Goal: Check status: Check status

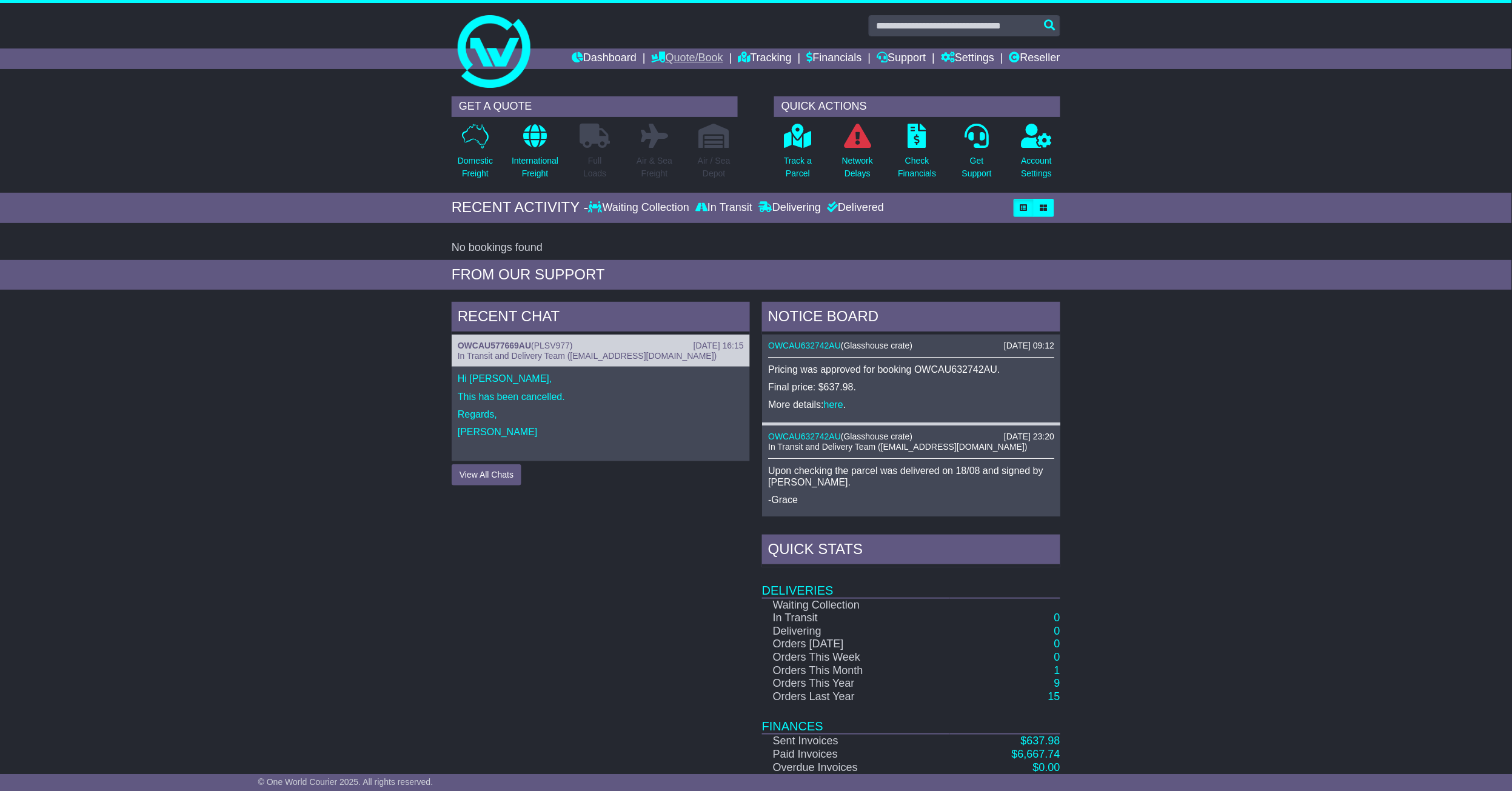
click at [661, 61] on link "Quote/Book" at bounding box center [687, 58] width 72 height 21
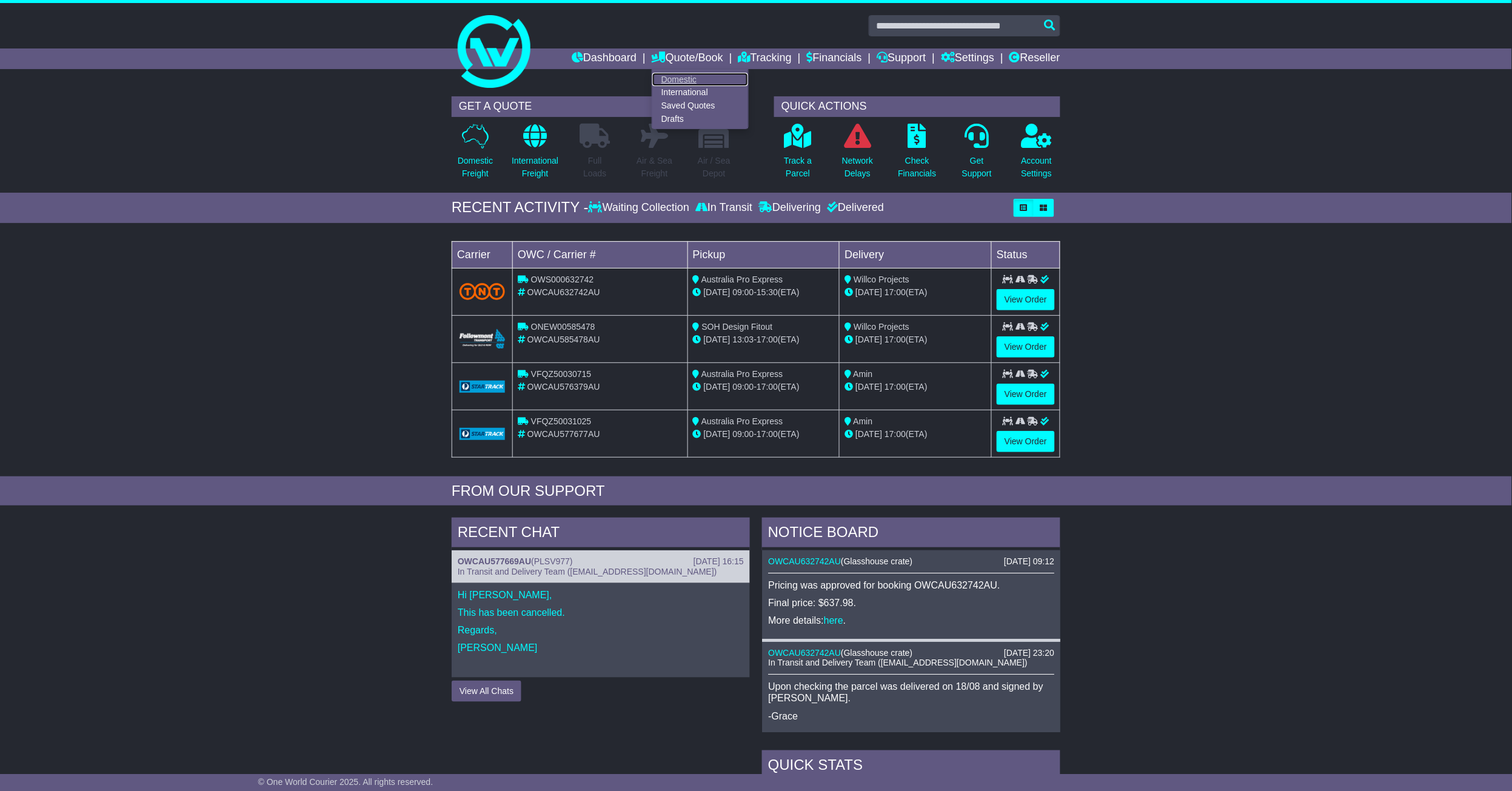
click at [664, 73] on link "Domestic" at bounding box center [700, 79] width 96 height 13
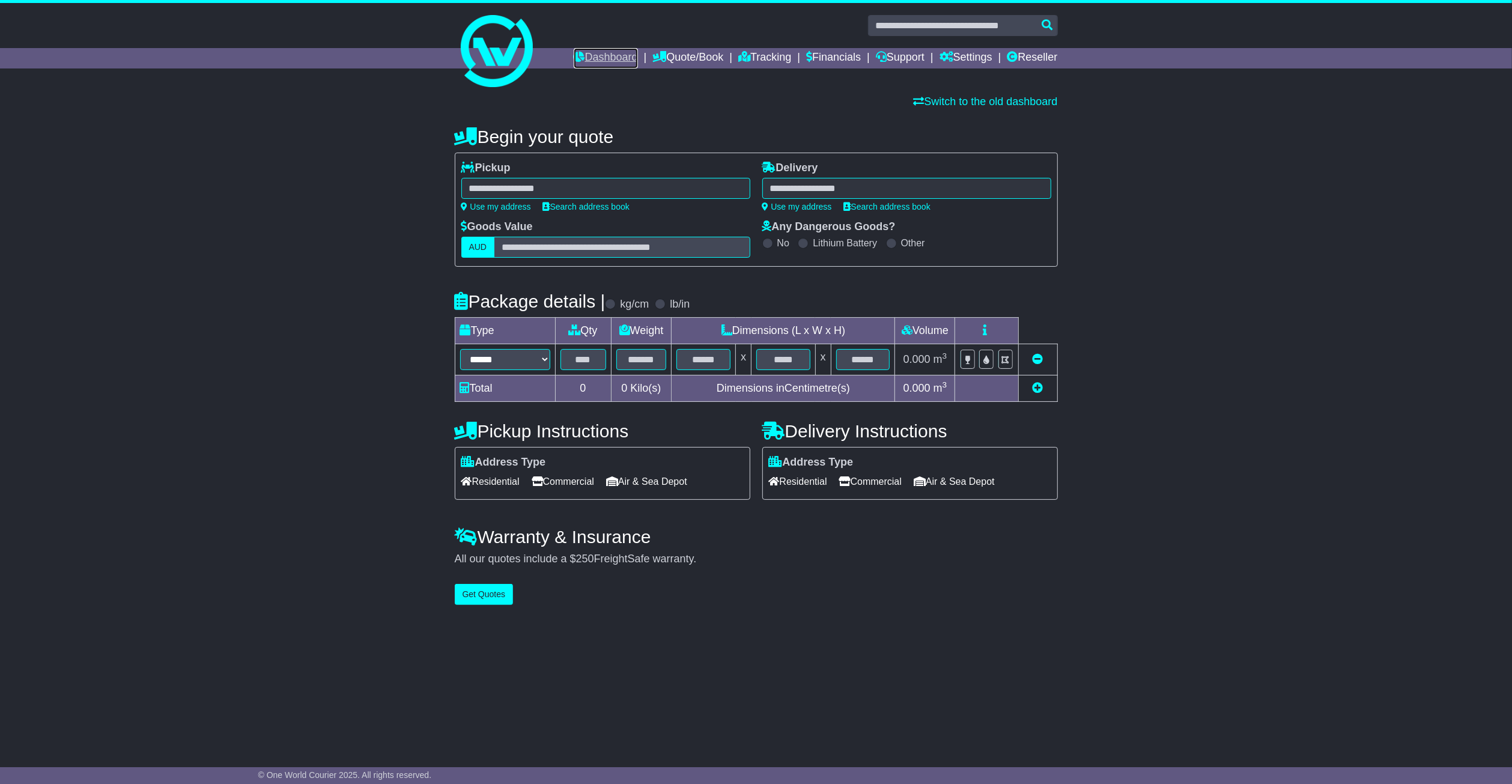
click at [588, 62] on link "Dashboard" at bounding box center [606, 58] width 64 height 20
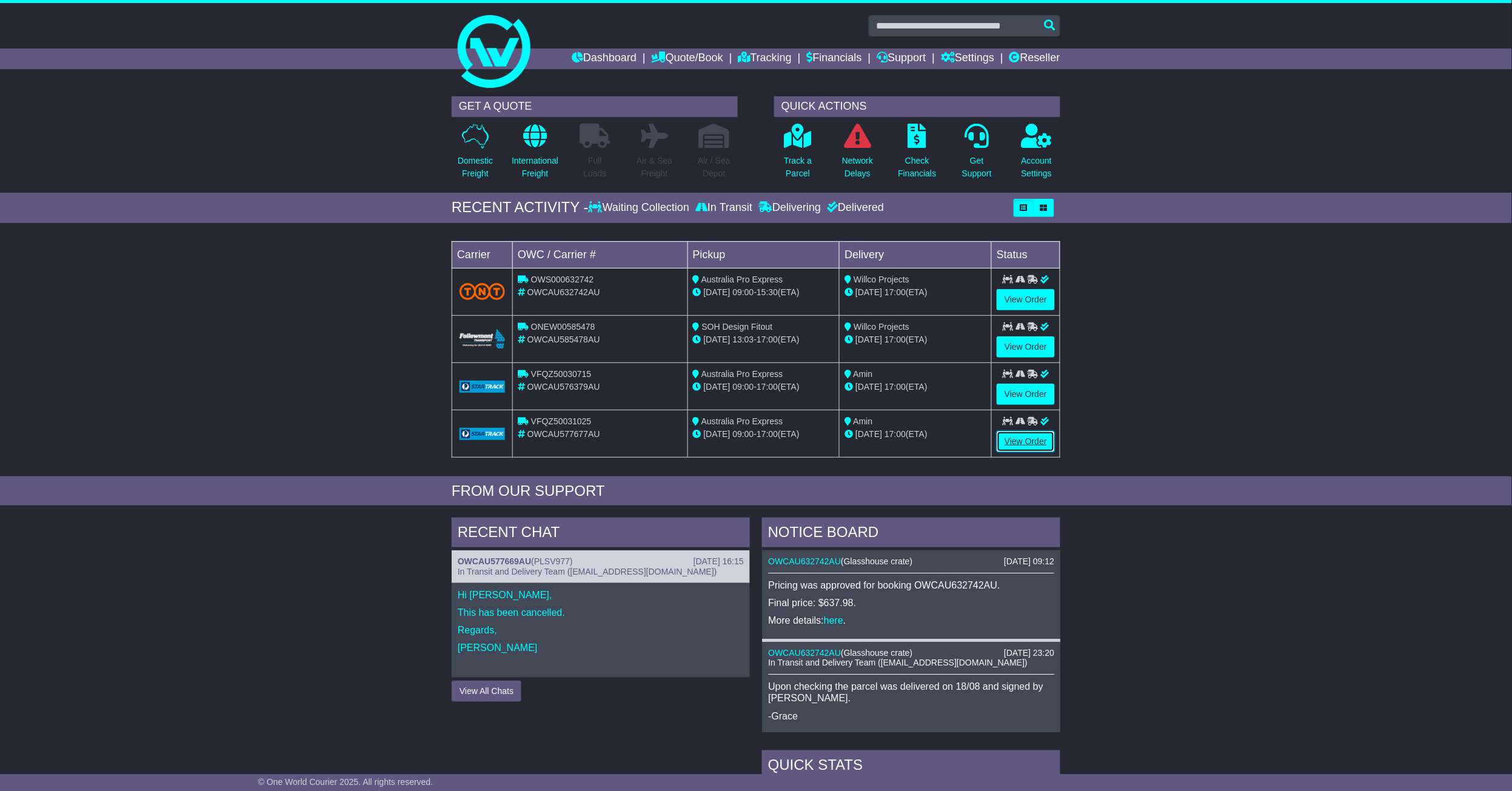
click at [1028, 443] on link "View Order" at bounding box center [1025, 442] width 58 height 21
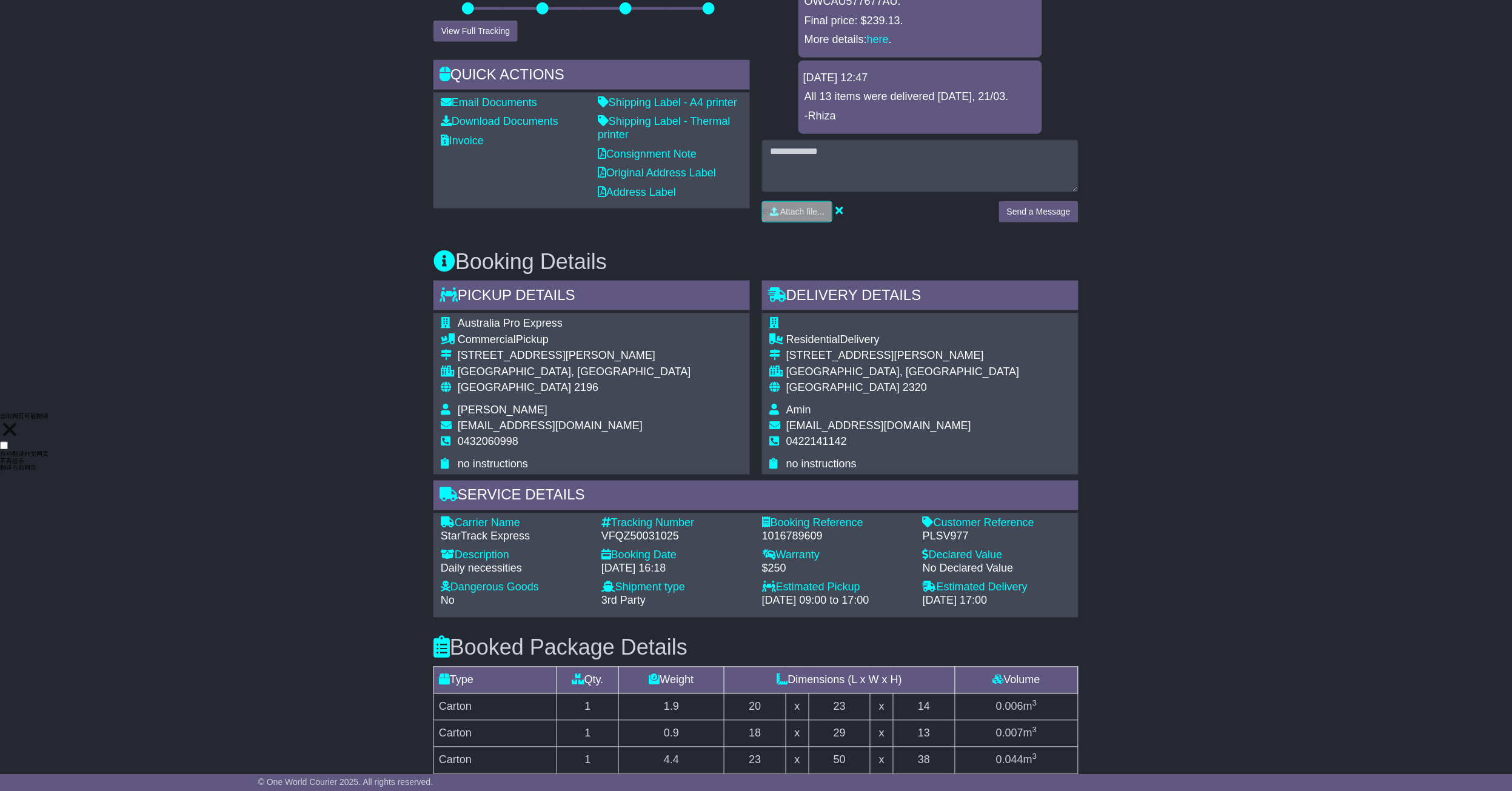
scroll to position [243, 0]
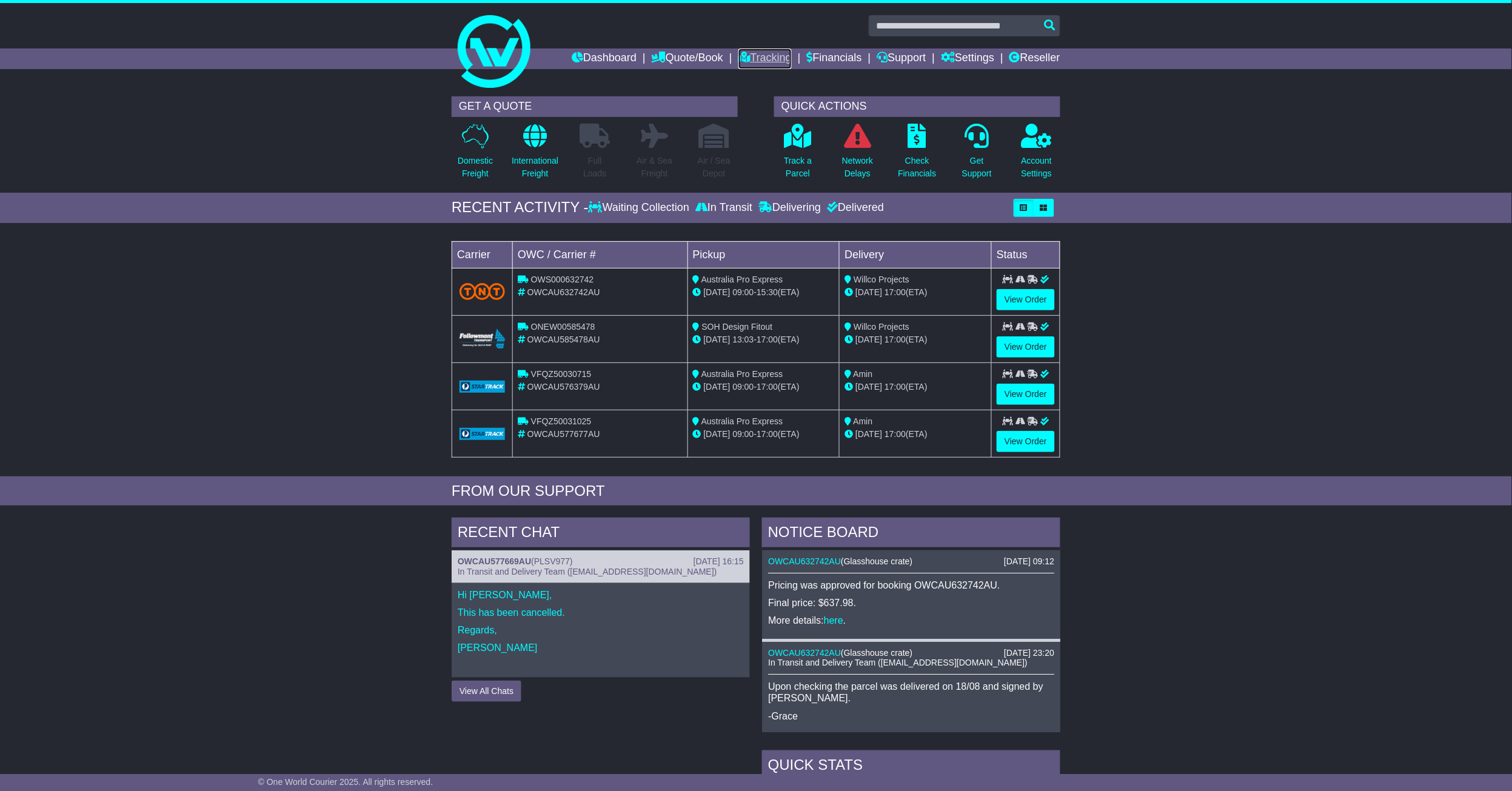
click at [749, 56] on link "Tracking" at bounding box center [765, 58] width 54 height 21
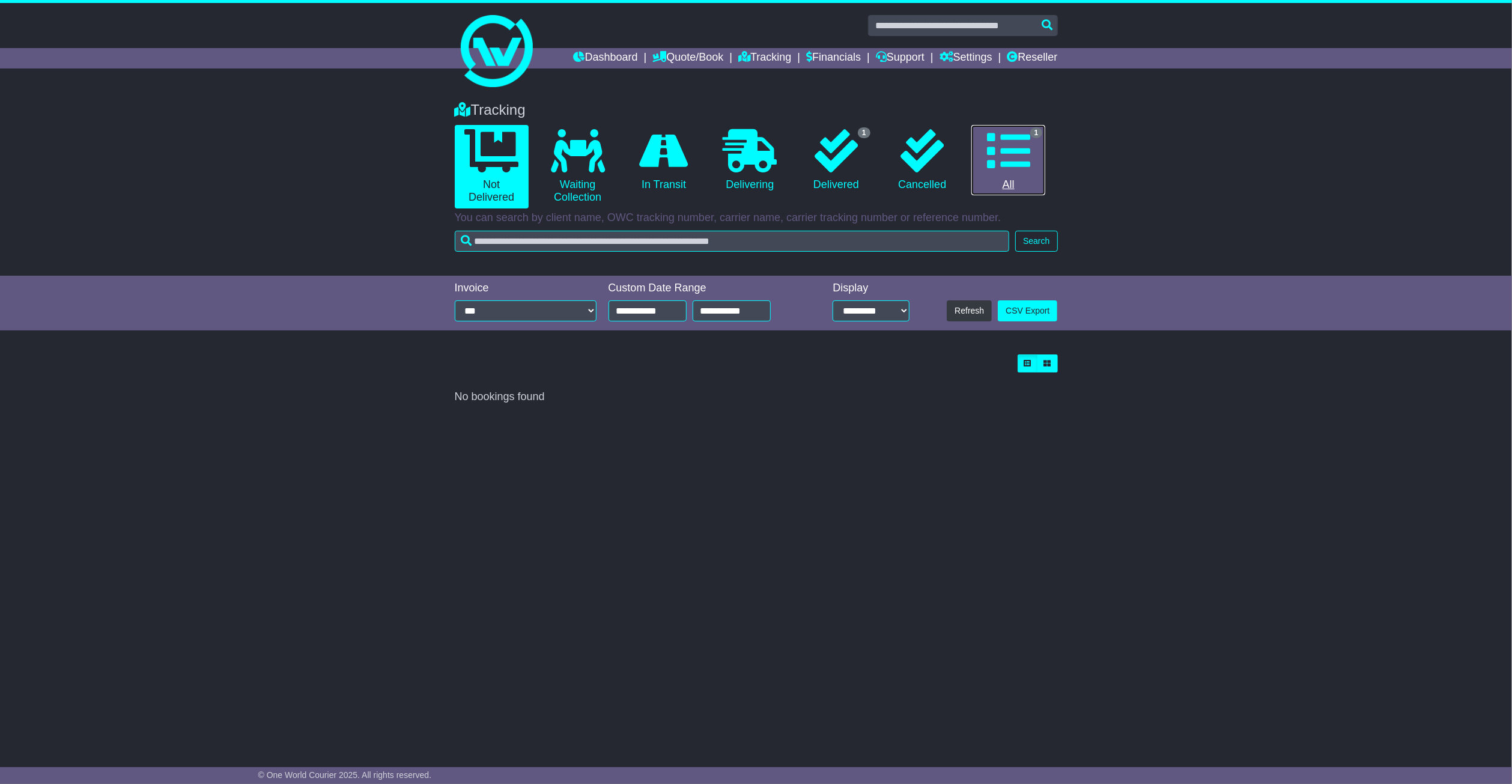
click at [1009, 157] on icon at bounding box center [1008, 150] width 44 height 44
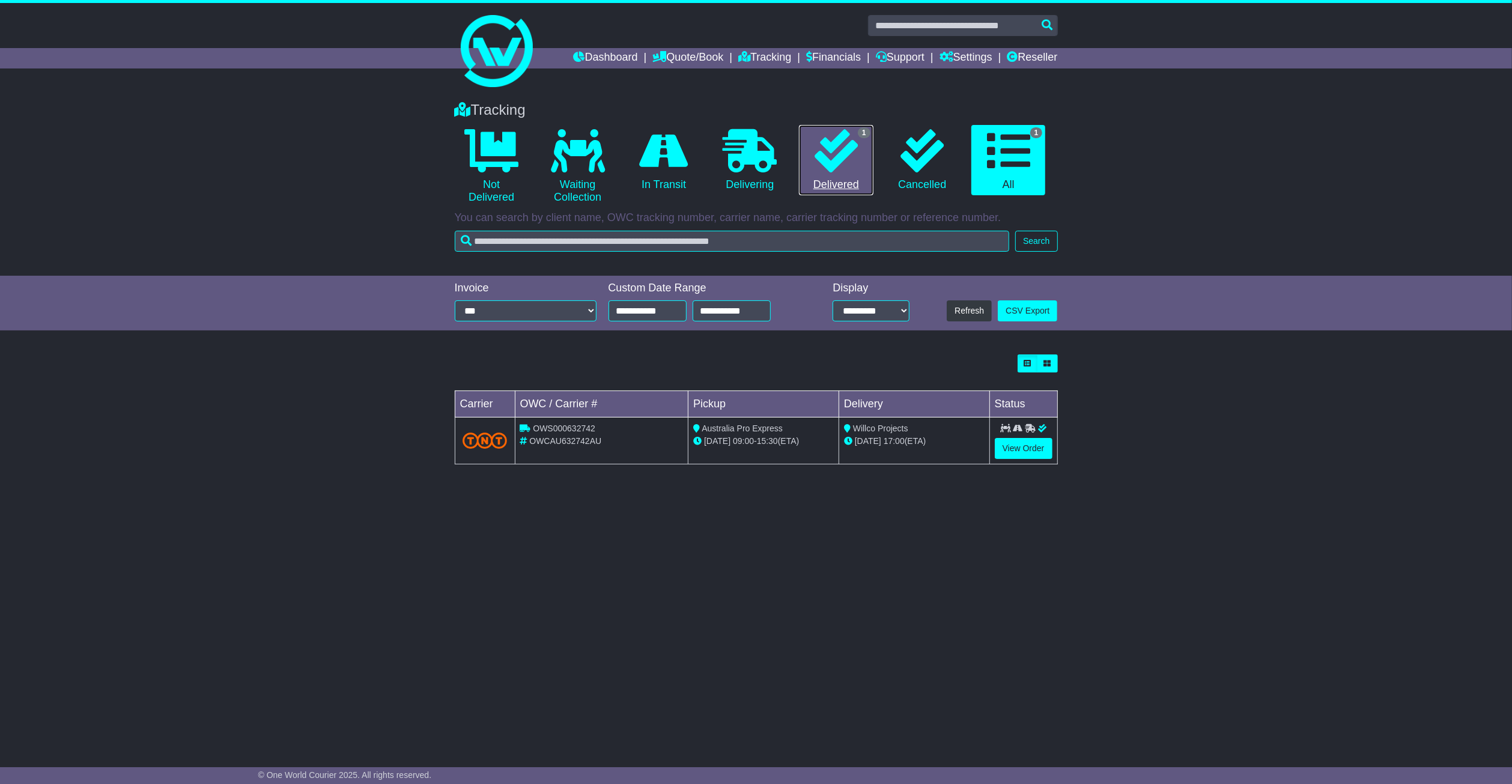
click at [835, 157] on icon at bounding box center [836, 150] width 44 height 44
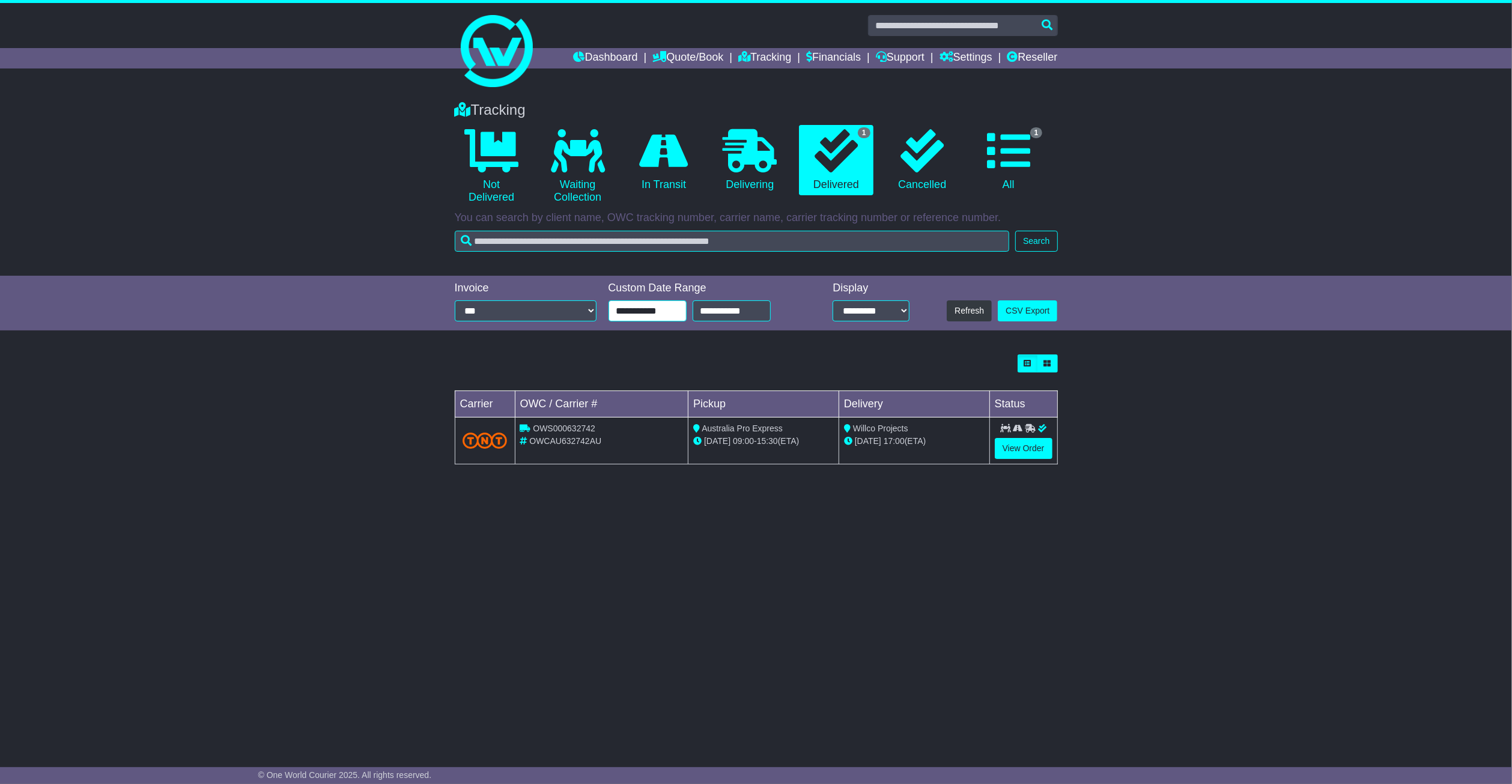
click at [657, 312] on input "**********" at bounding box center [648, 311] width 78 height 21
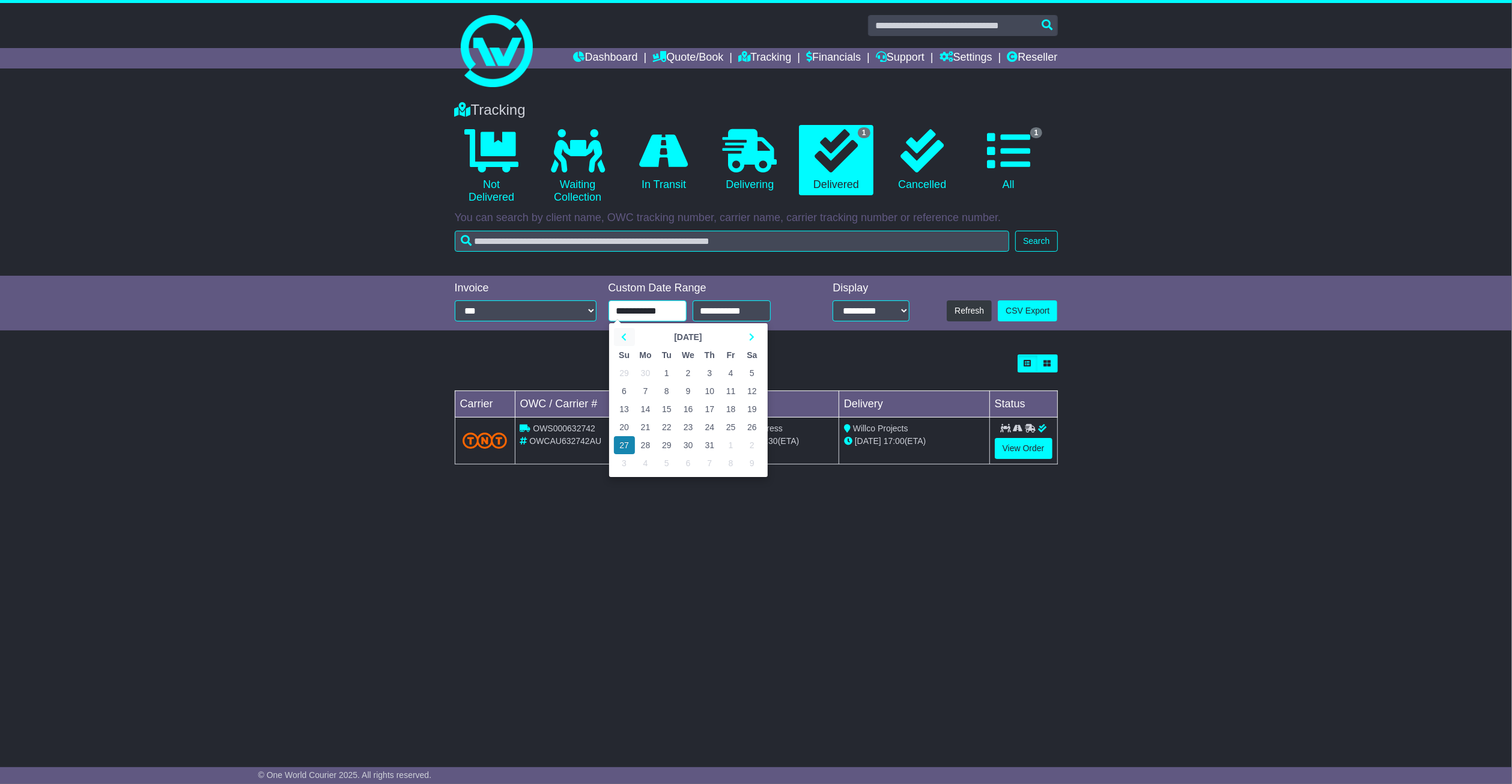
click at [625, 335] on icon at bounding box center [625, 337] width 5 height 8
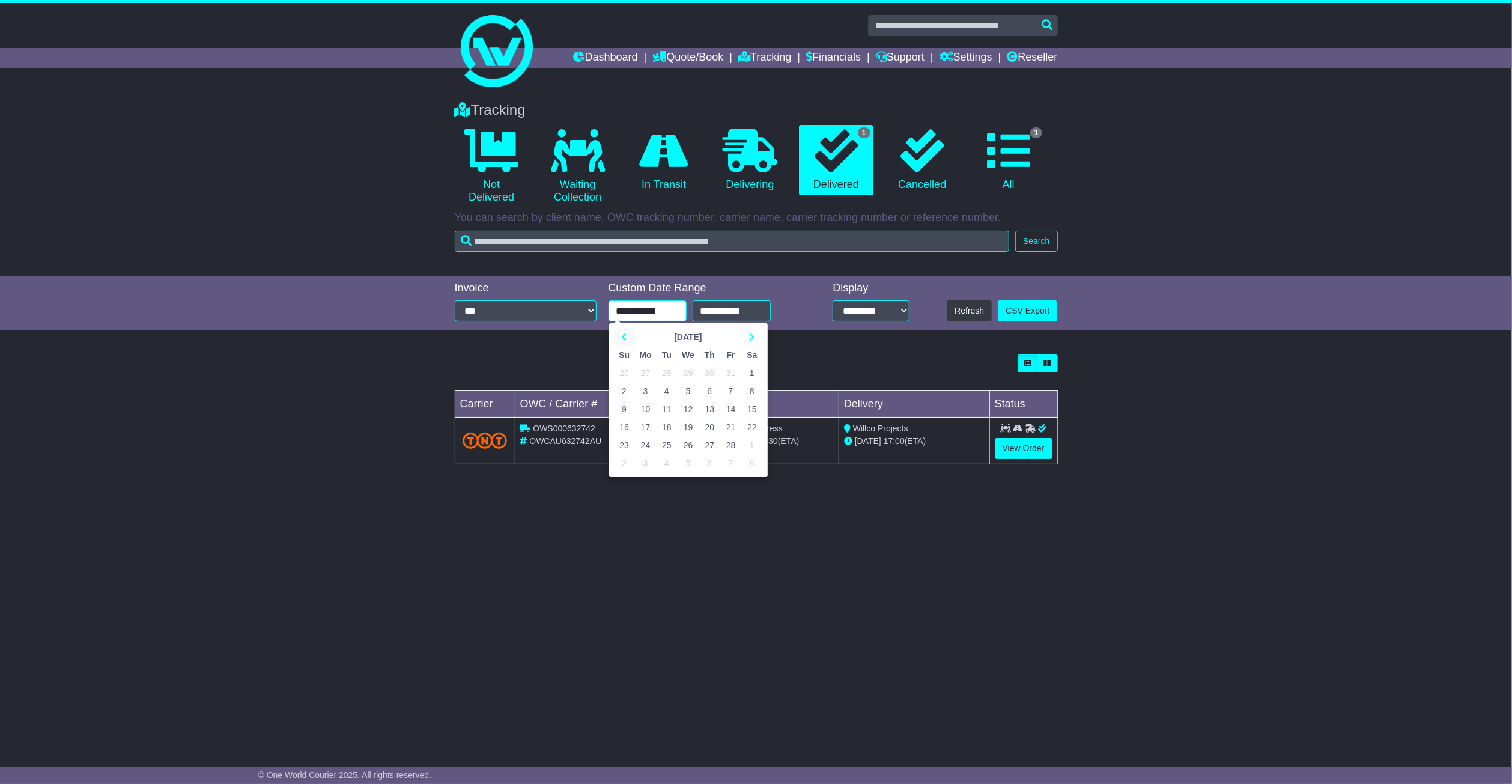
click at [625, 335] on icon at bounding box center [625, 337] width 5 height 8
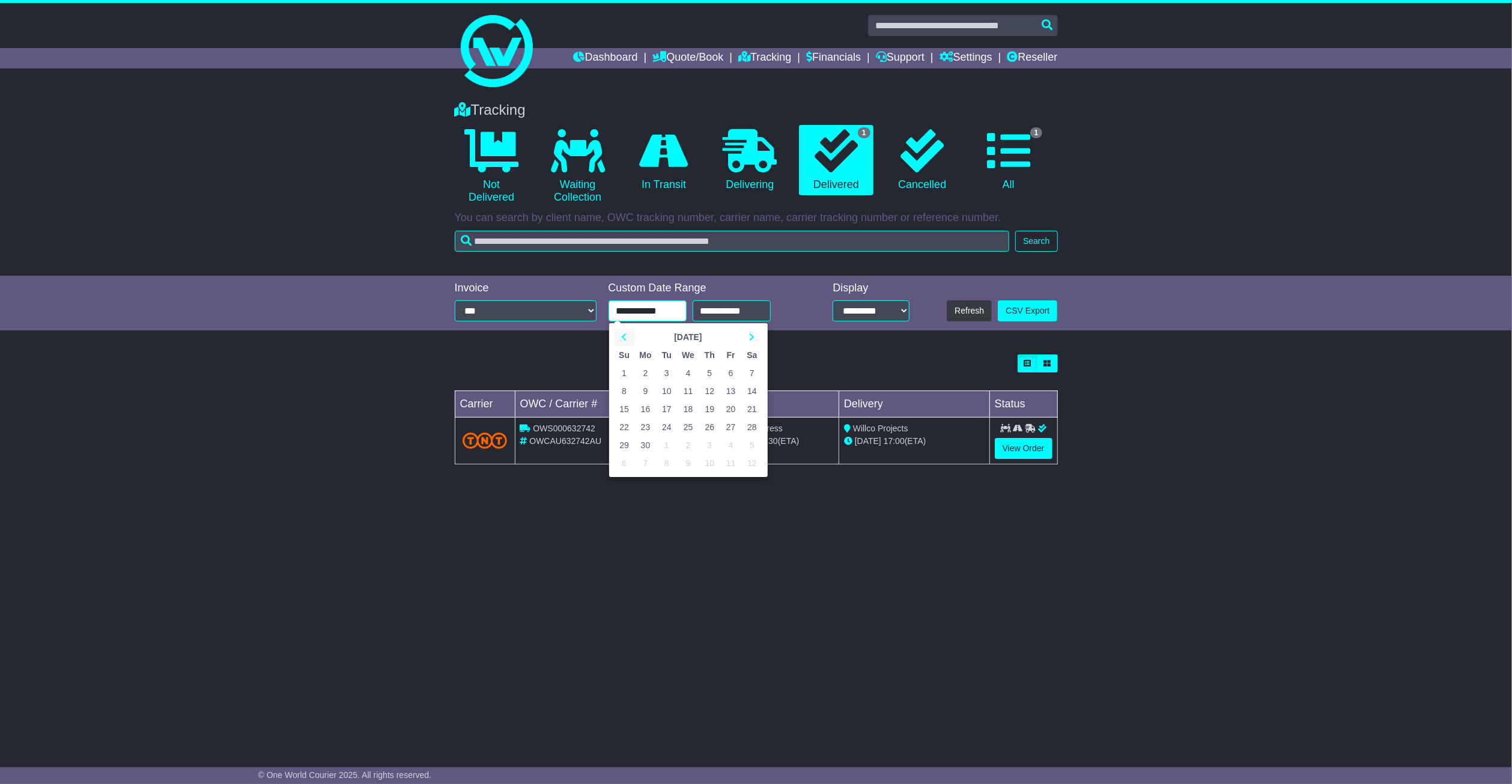
click at [625, 335] on icon at bounding box center [625, 337] width 5 height 8
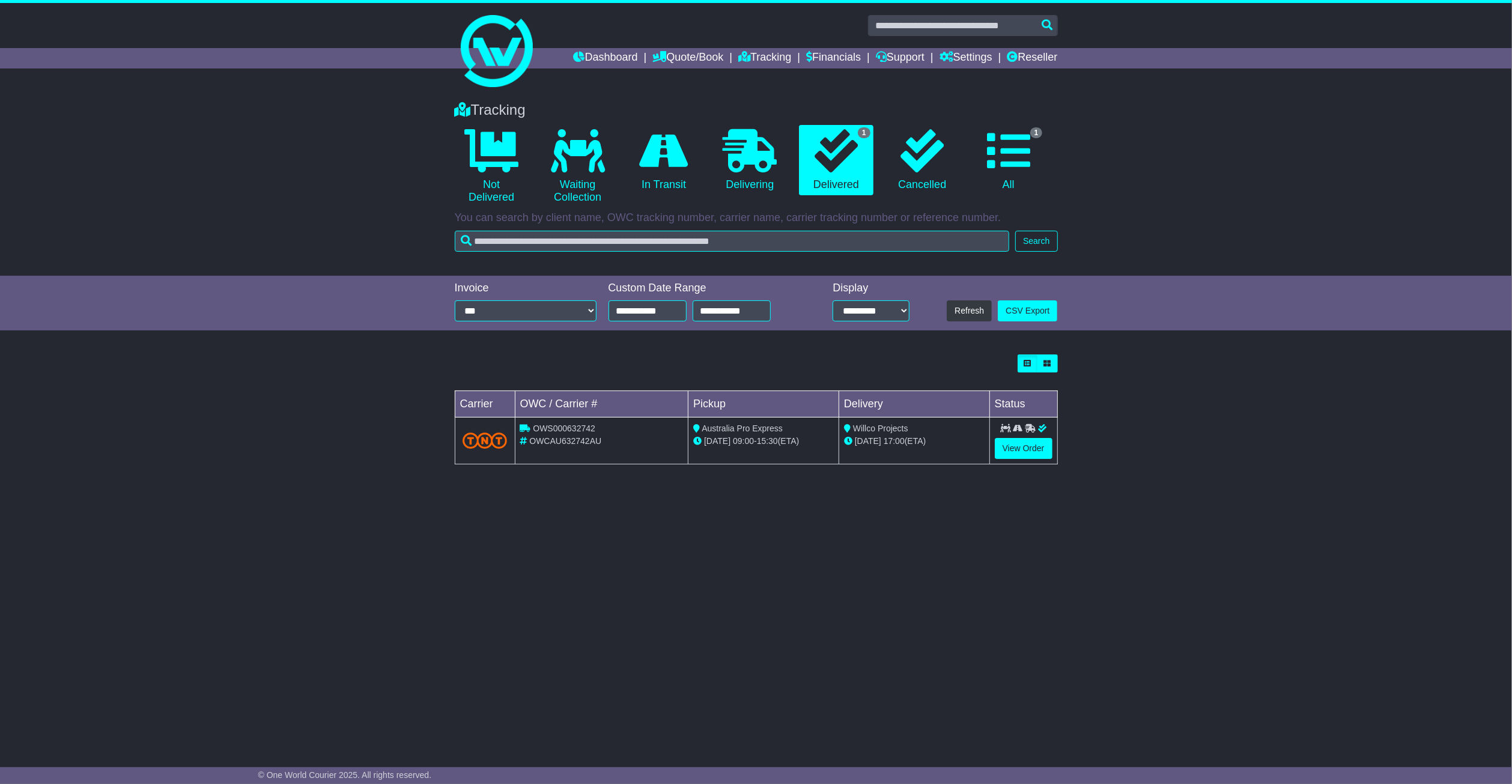
click at [1139, 324] on div "**********" at bounding box center [756, 303] width 1512 height 55
click at [900, 307] on select "**********" at bounding box center [871, 311] width 76 height 21
select select "**"
click at [832, 300] on select "**********" at bounding box center [871, 311] width 76 height 21
click at [976, 314] on button "Refresh" at bounding box center [969, 311] width 45 height 21
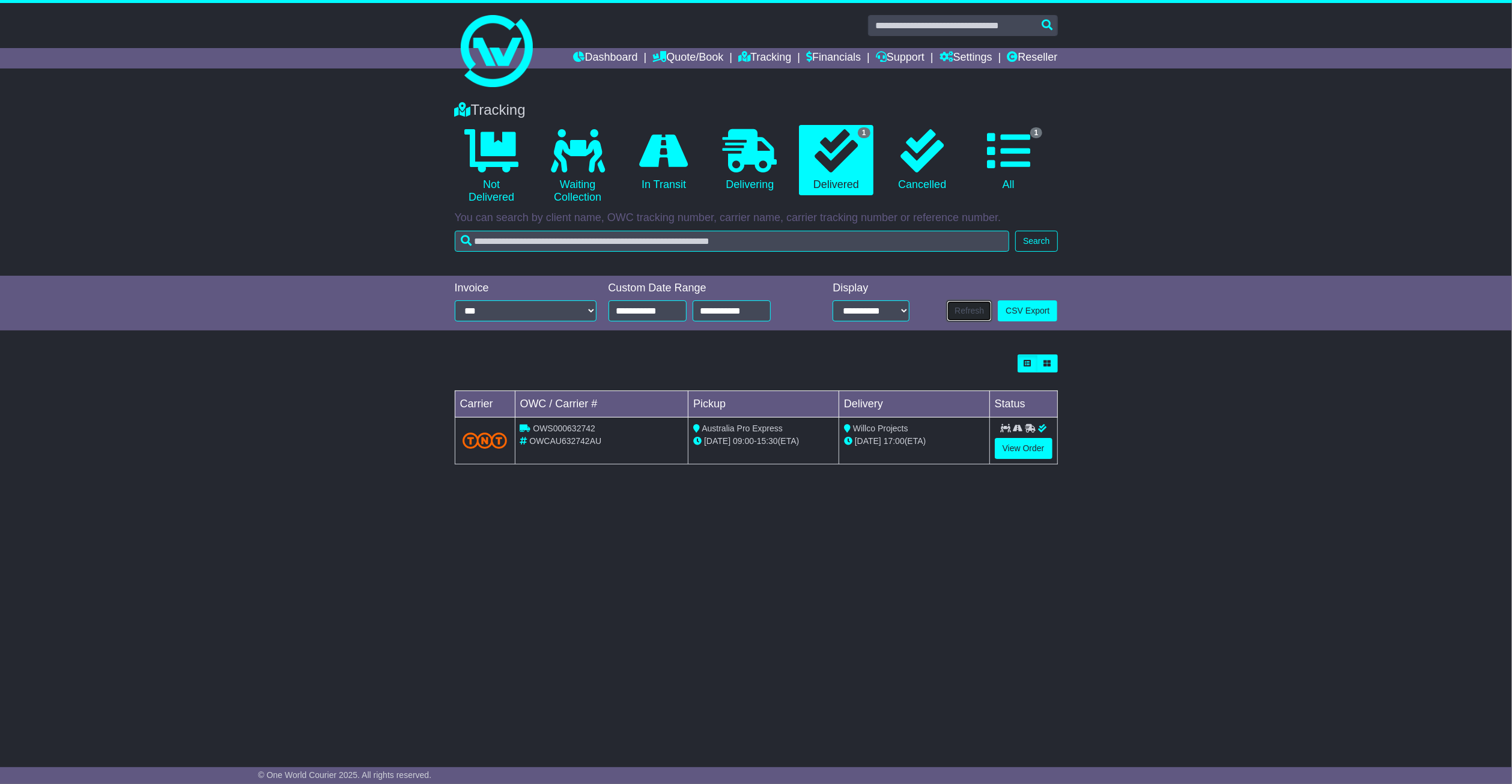
click at [976, 314] on button "Refresh" at bounding box center [969, 311] width 45 height 21
click at [1040, 165] on link "1 All" at bounding box center [1008, 161] width 74 height 71
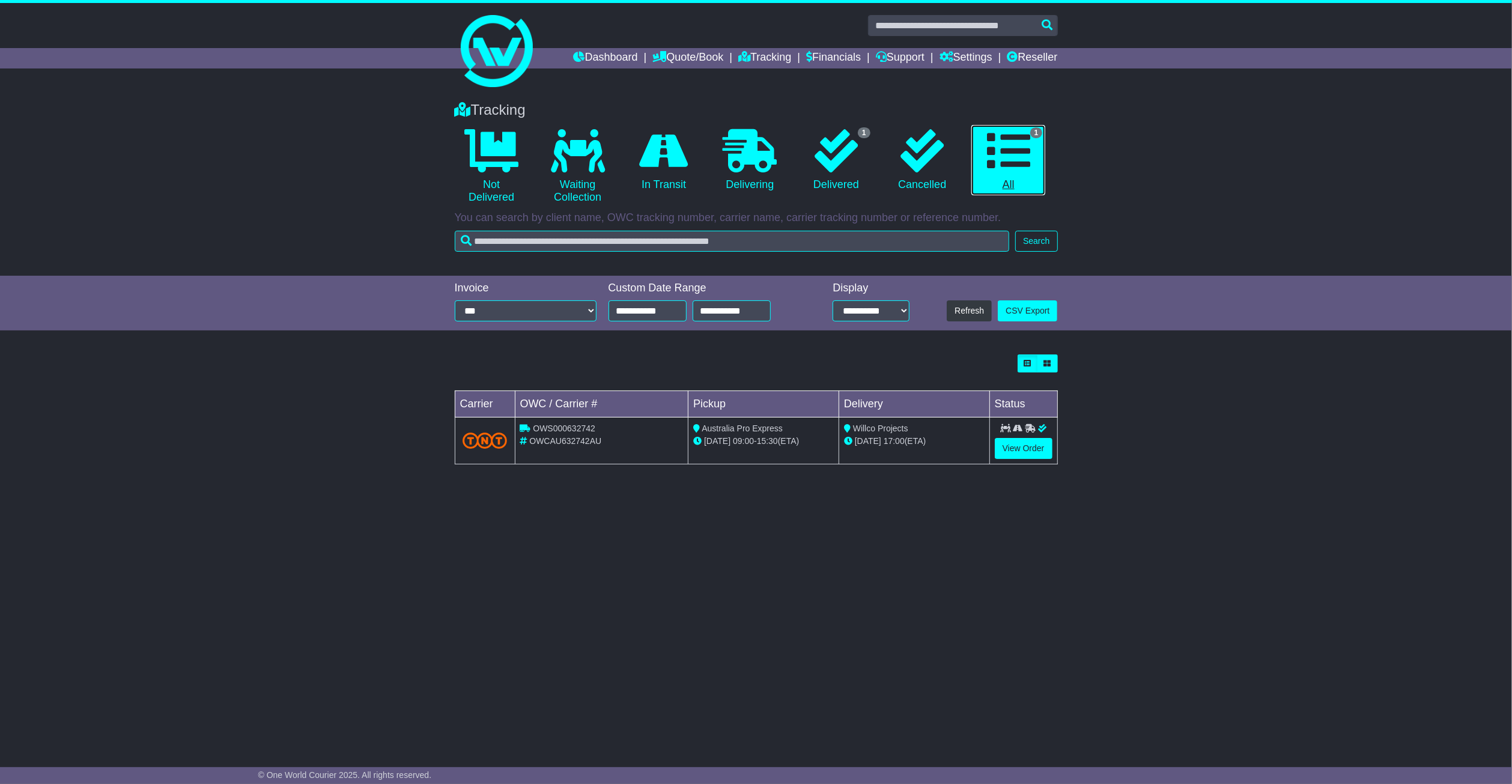
click at [1015, 168] on icon at bounding box center [1008, 150] width 44 height 44
click at [611, 59] on link "Dashboard" at bounding box center [606, 58] width 64 height 20
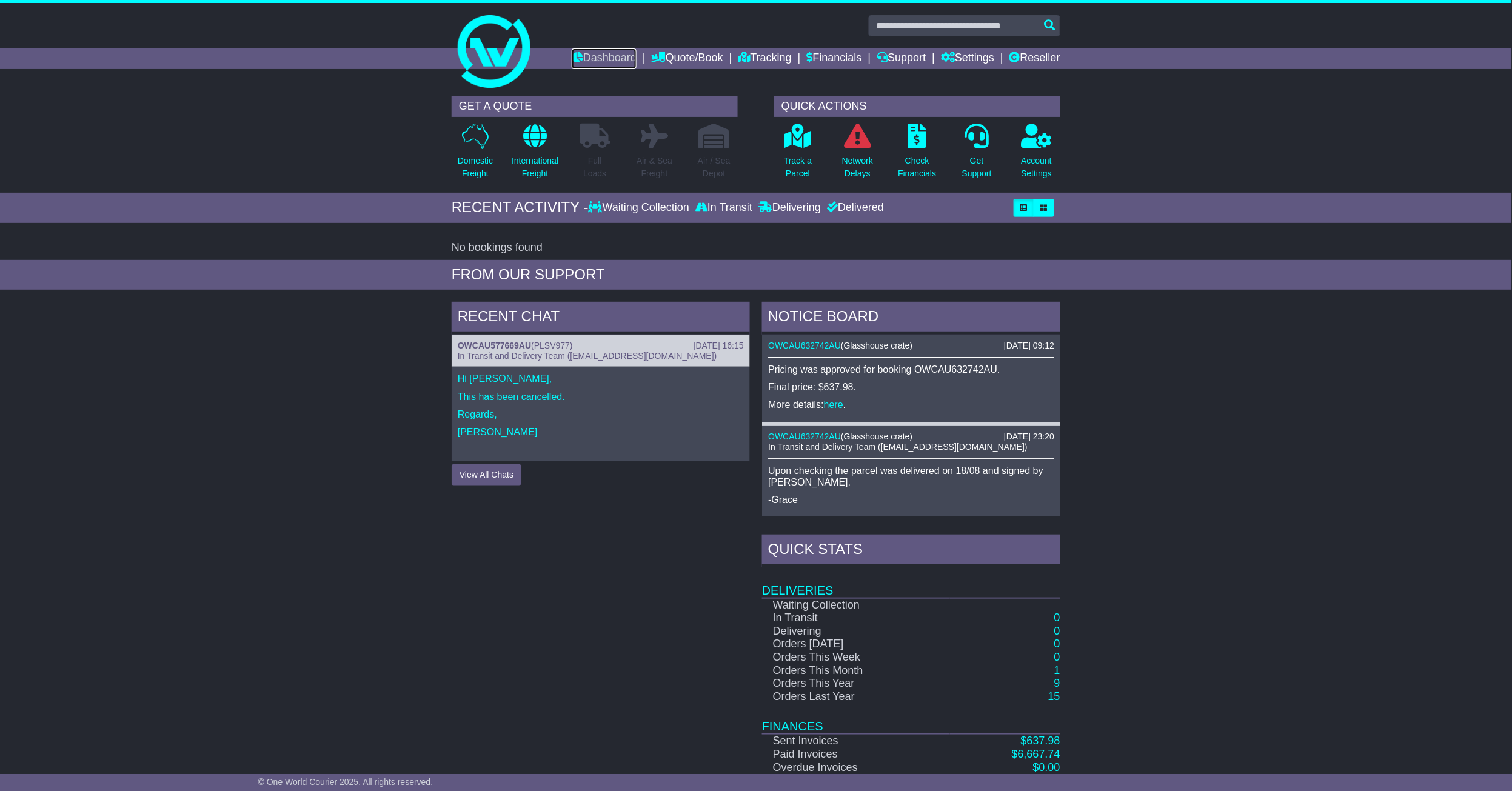
click at [580, 59] on link "Dashboard" at bounding box center [604, 58] width 65 height 21
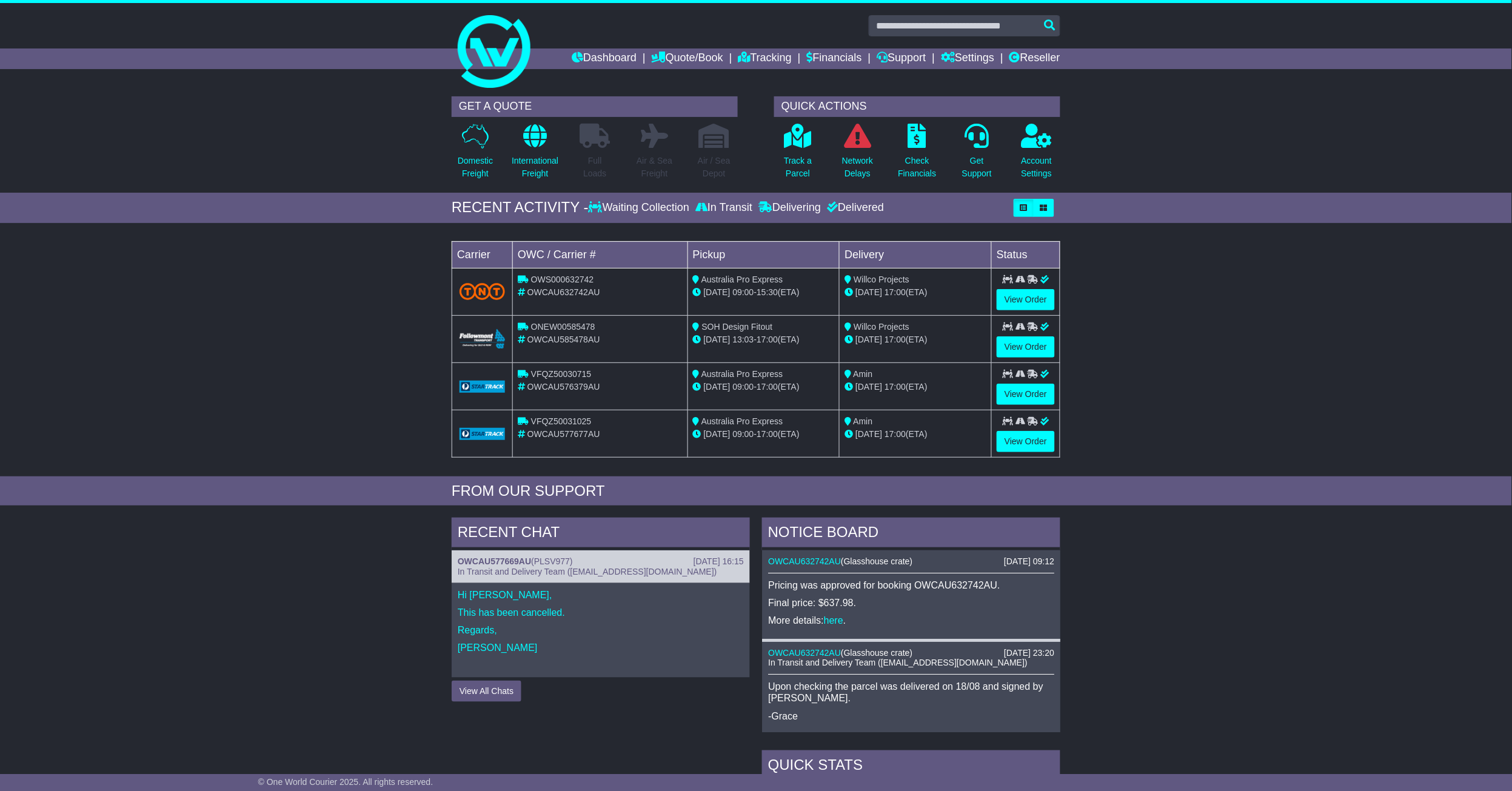
click at [876, 208] on div "Delivered" at bounding box center [853, 208] width 60 height 13
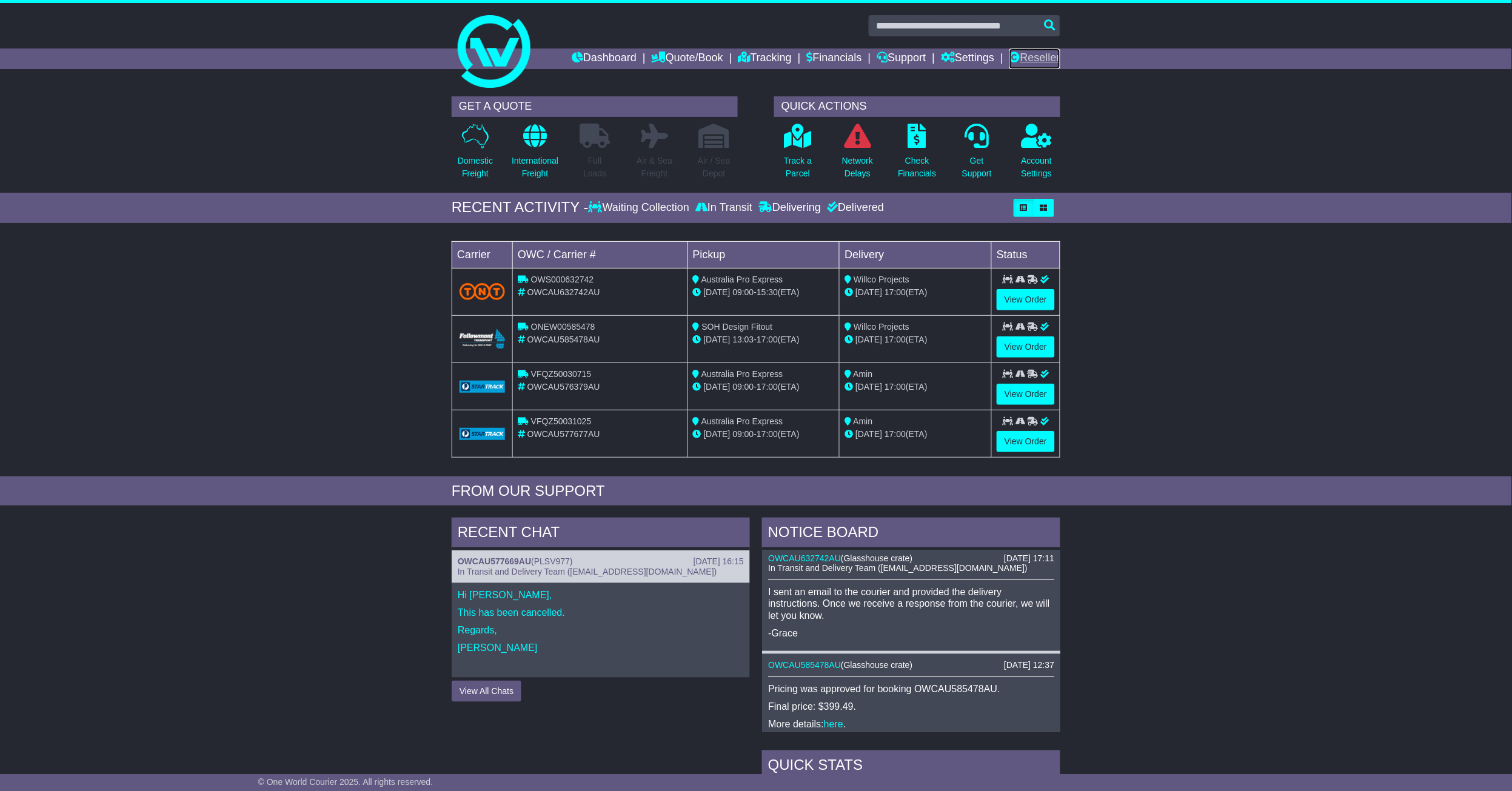
click at [1034, 58] on link "Reseller" at bounding box center [1034, 58] width 51 height 21
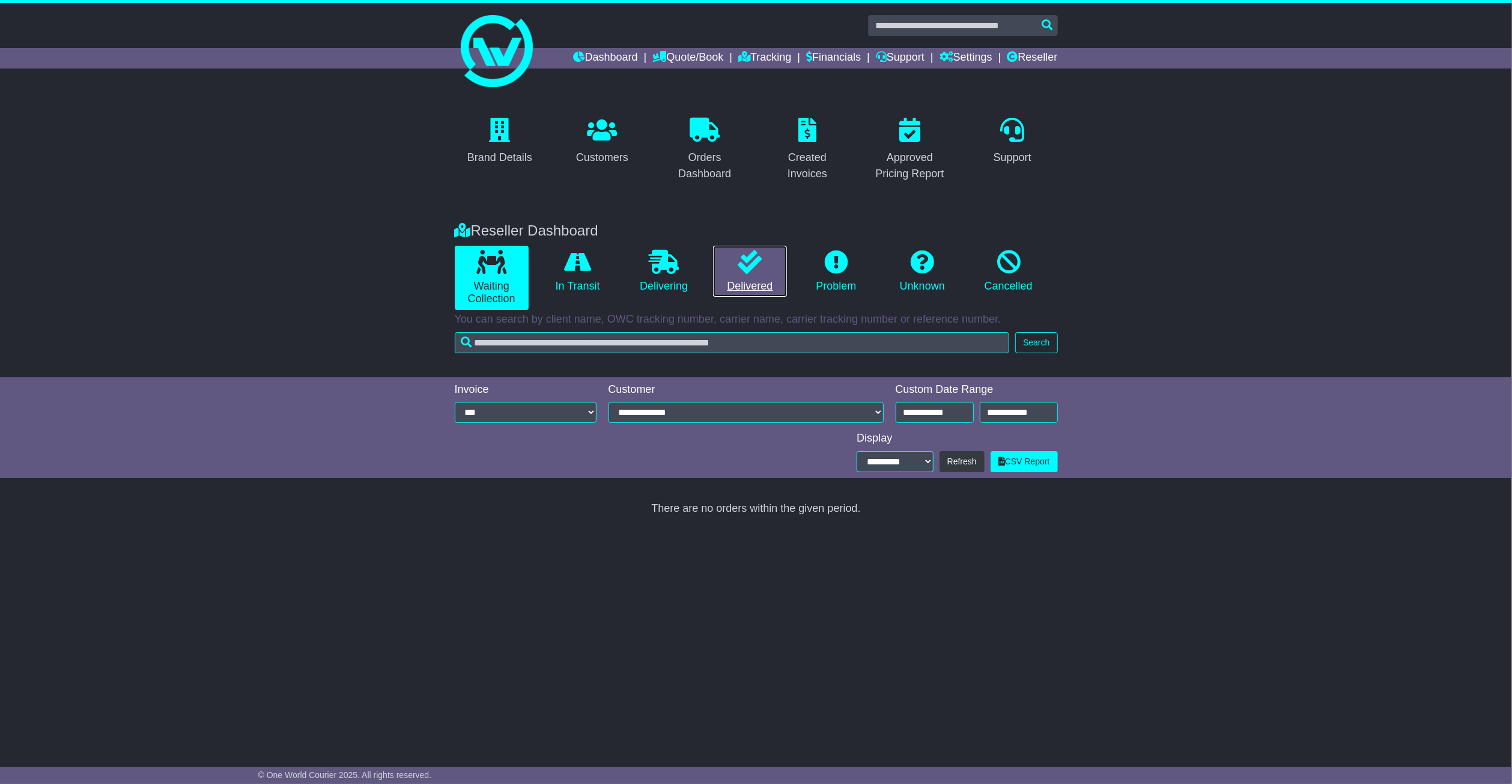
click at [743, 277] on link "Delivered" at bounding box center [750, 272] width 74 height 51
click at [769, 290] on link "Delivered" at bounding box center [750, 272] width 74 height 51
click at [827, 582] on div "Brand Details Customers Orders Dashboard Created Invoices Approved Pricing Repo…" at bounding box center [756, 418] width 1512 height 658
click at [125, 315] on div "Reseller Dashboard Waiting Collection In Transit Delivering Delivered Problem U…" at bounding box center [756, 294] width 1512 height 167
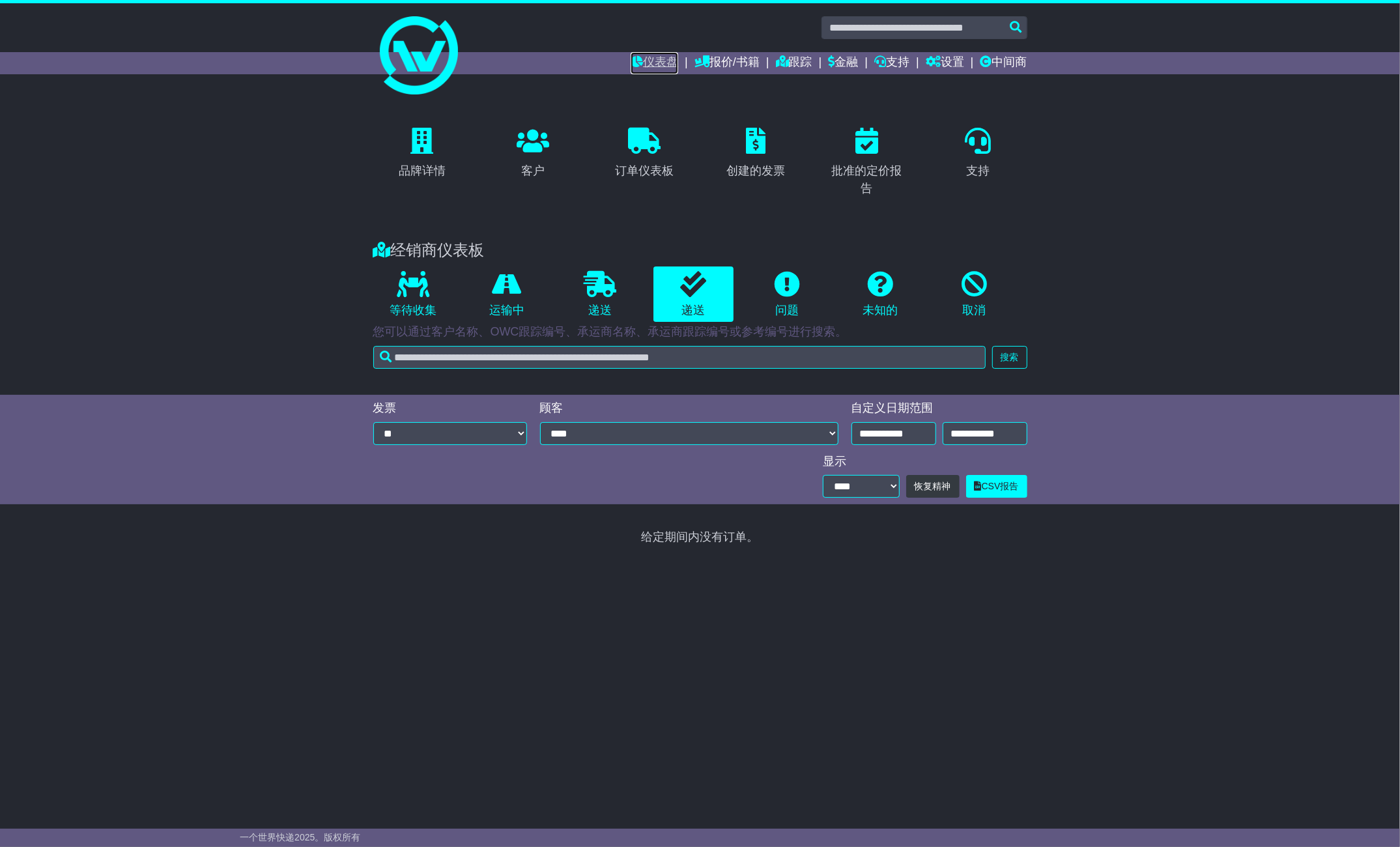
click at [653, 71] on link "仪表盘" at bounding box center [654, 63] width 47 height 22
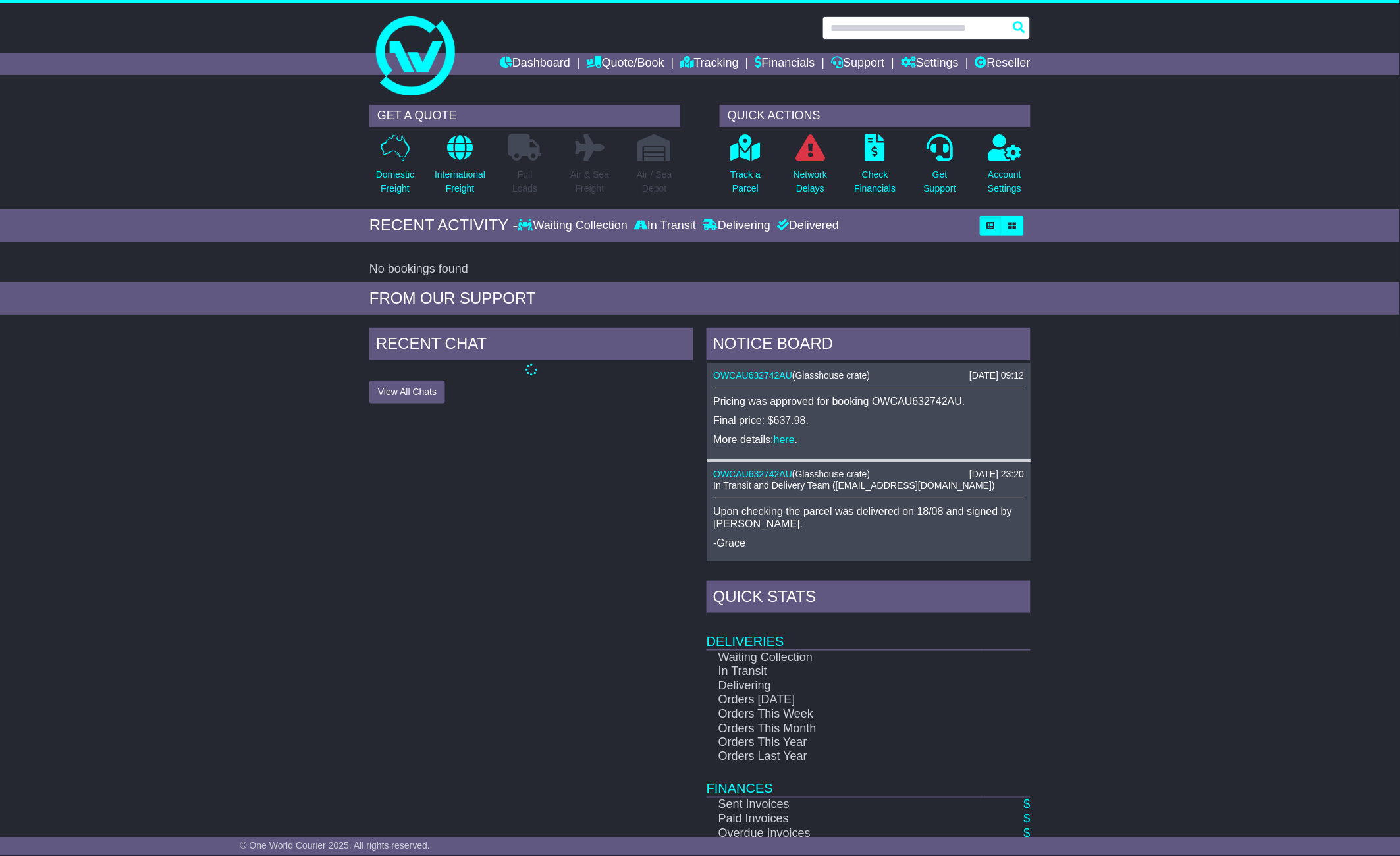
click at [880, 37] on input "text" at bounding box center [927, 28] width 208 height 23
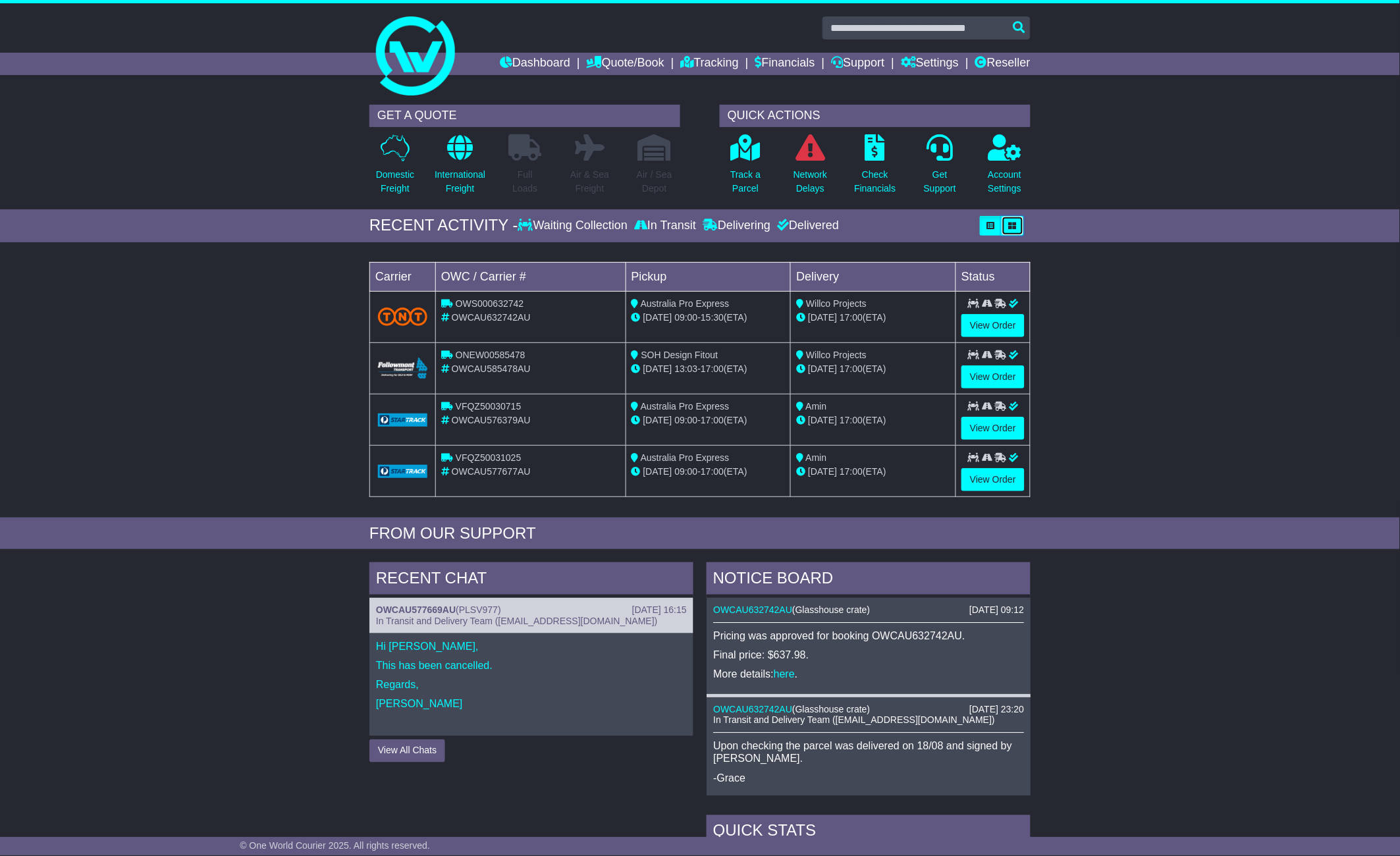
click at [1009, 223] on icon "button" at bounding box center [1013, 226] width 8 height 8
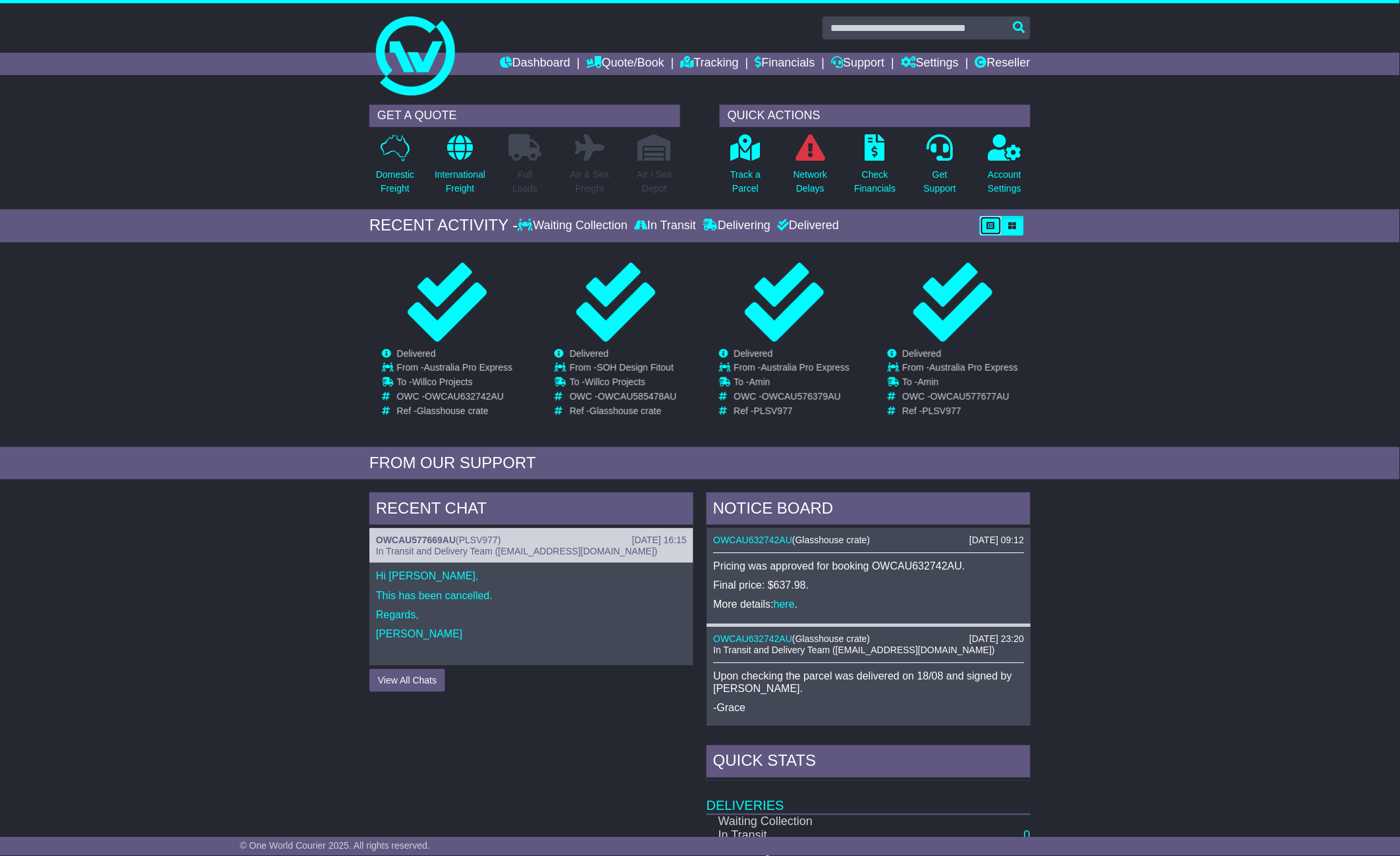
click at [991, 222] on icon "button" at bounding box center [991, 226] width 8 height 8
